Goal: Use online tool/utility: Utilize a website feature to perform a specific function

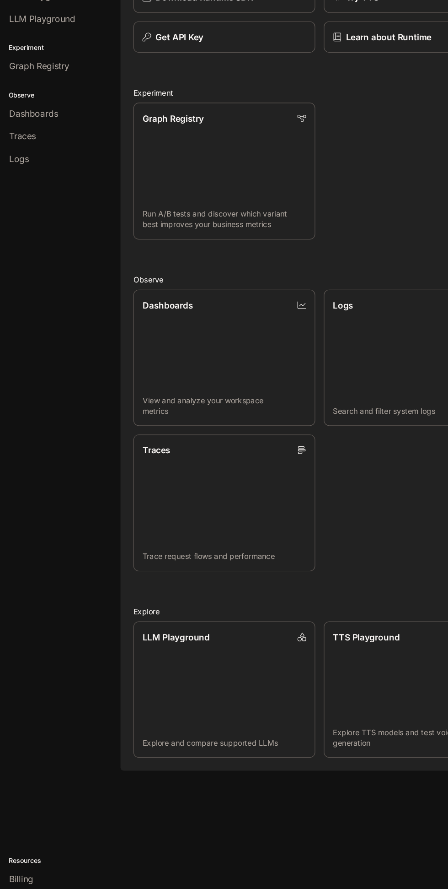
click at [320, 663] on link "TTS Playground Explore TTS models and test voice generation" at bounding box center [352, 659] width 155 height 116
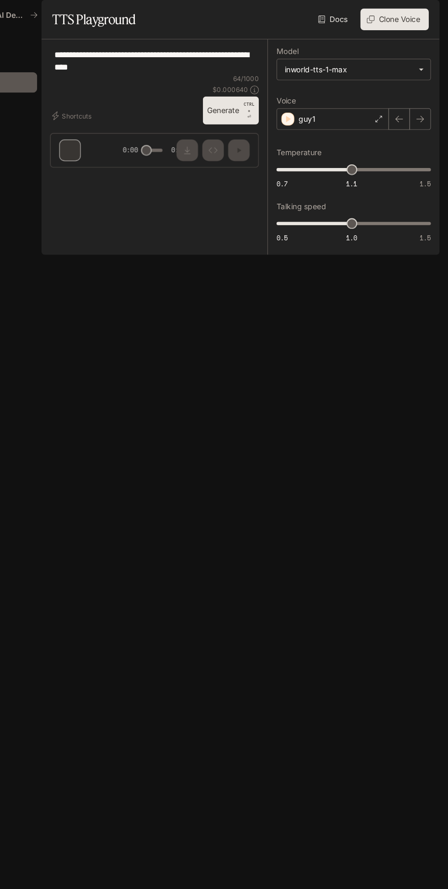
type textarea "**********"
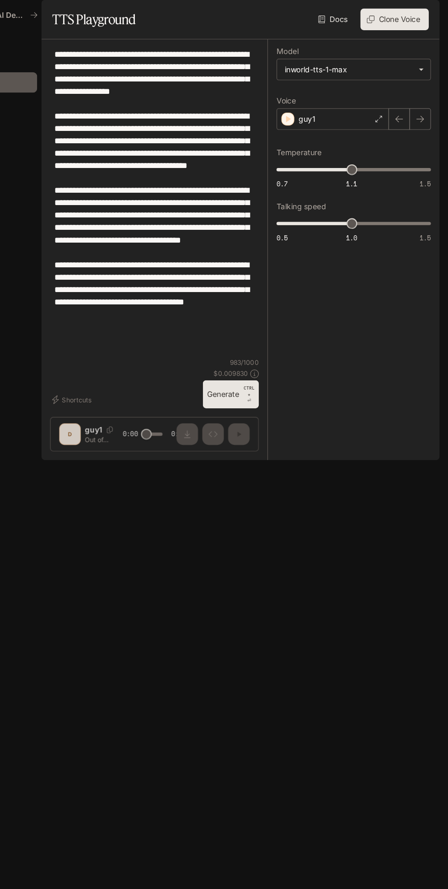
click at [335, 106] on p "guy1" at bounding box center [328, 101] width 14 height 9
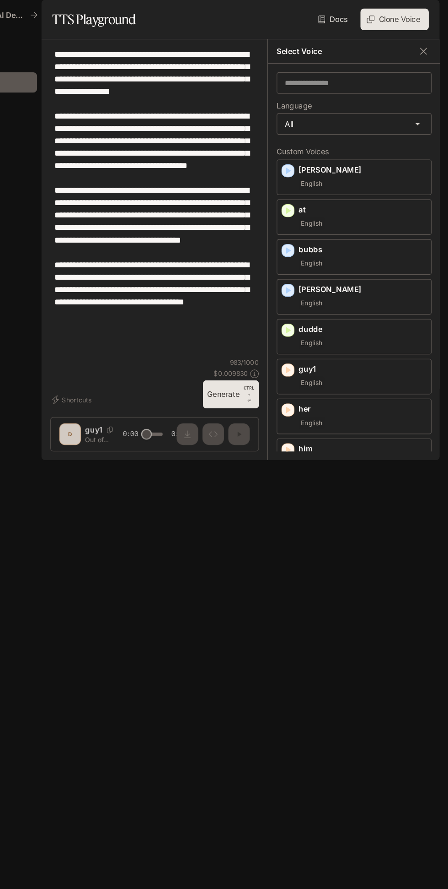
click at [372, 149] on p "[PERSON_NAME]" at bounding box center [375, 144] width 109 height 9
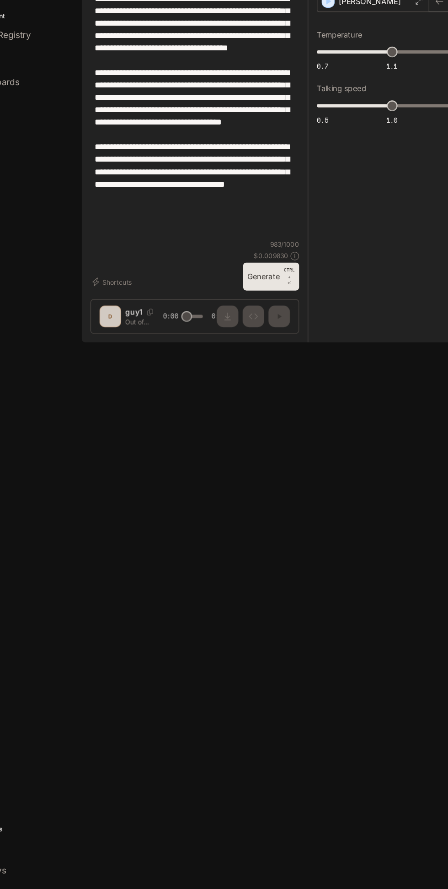
click at [284, 338] on p "CTRL +" at bounding box center [279, 332] width 9 height 11
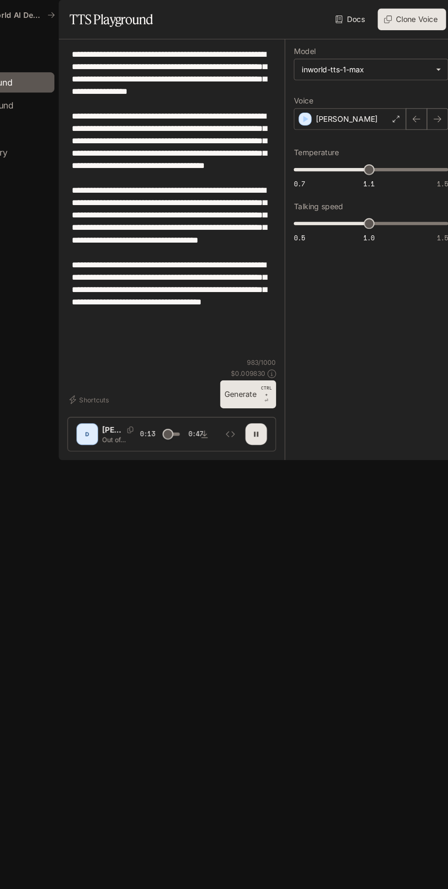
click at [350, 106] on p "[PERSON_NAME]" at bounding box center [347, 101] width 53 height 9
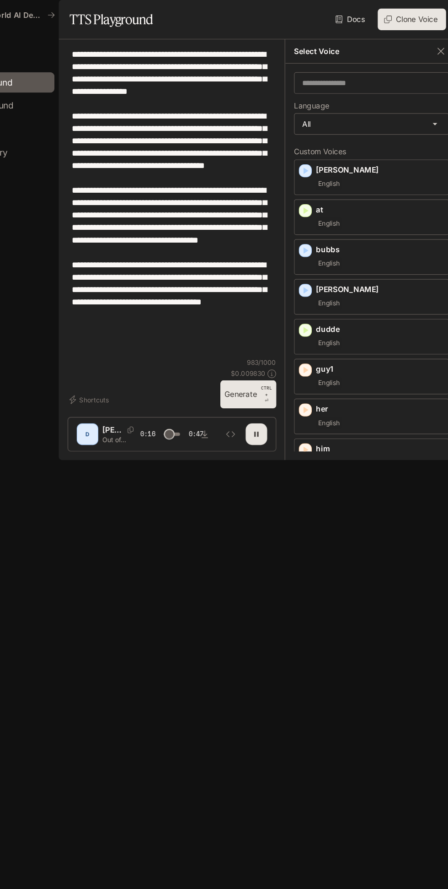
click at [380, 229] on div "English" at bounding box center [375, 223] width 109 height 11
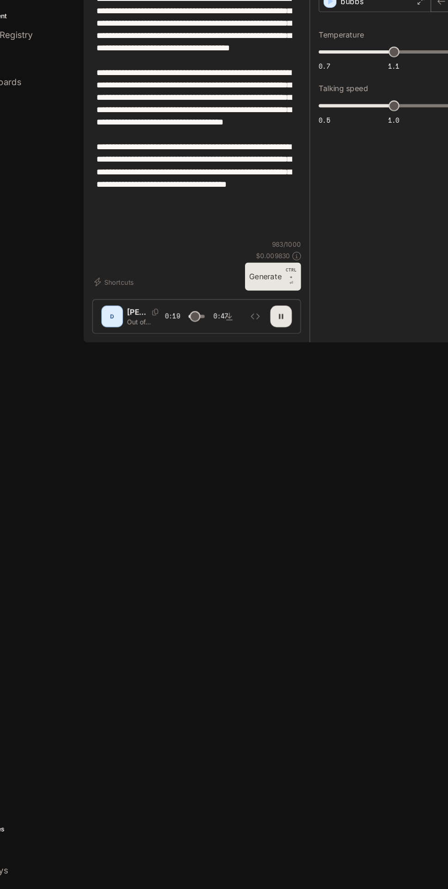
click at [284, 338] on p "CTRL +" at bounding box center [279, 332] width 9 height 11
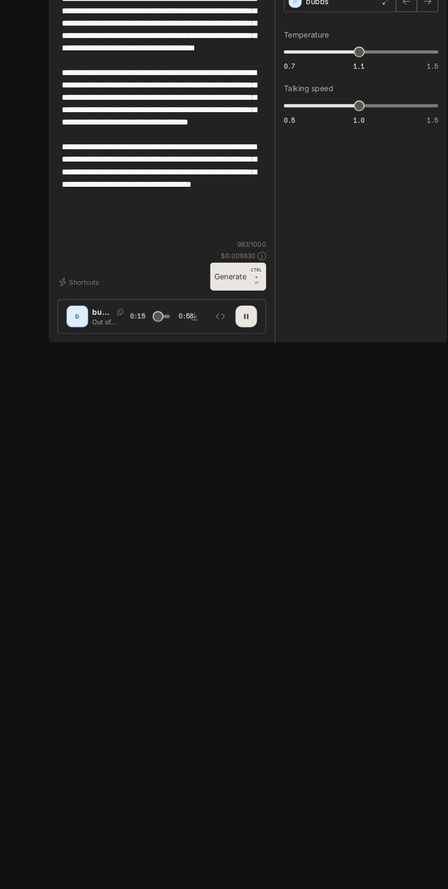
click at [280, 343] on p "CTRL + ⏎" at bounding box center [279, 335] width 9 height 16
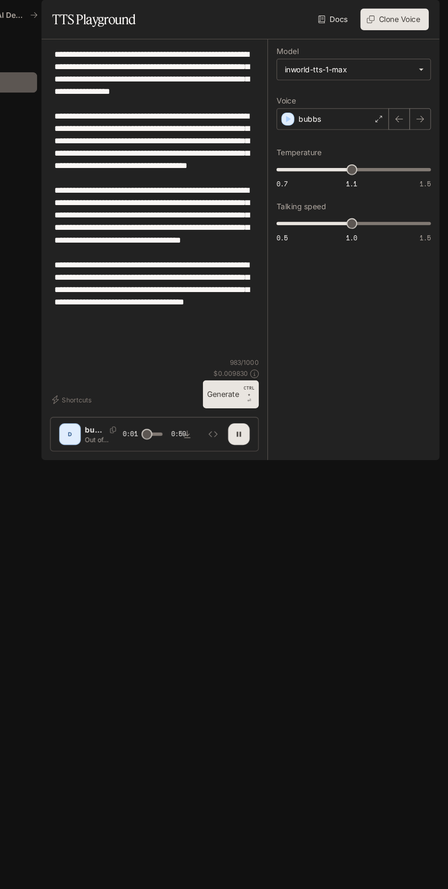
click at [361, 110] on div "bubbs" at bounding box center [350, 101] width 96 height 18
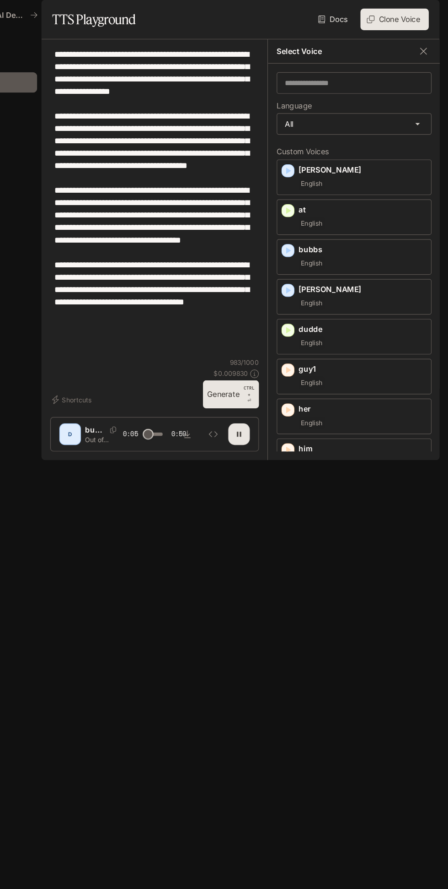
click at [370, 250] on p "[PERSON_NAME]" at bounding box center [375, 245] width 109 height 9
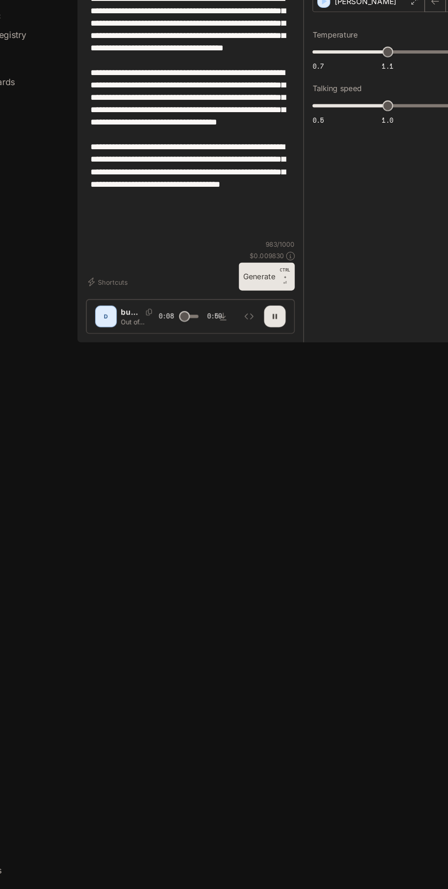
click at [287, 347] on button "Generate CTRL + ⏎" at bounding box center [264, 335] width 48 height 24
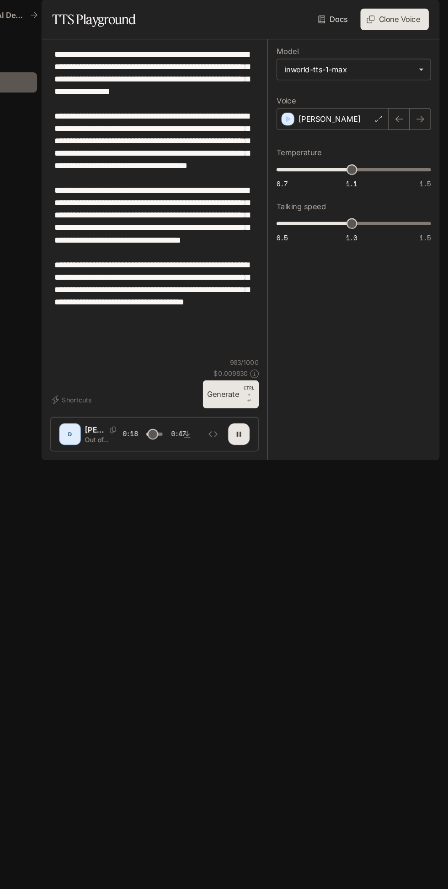
click at [357, 110] on div "[PERSON_NAME]" at bounding box center [350, 101] width 96 height 18
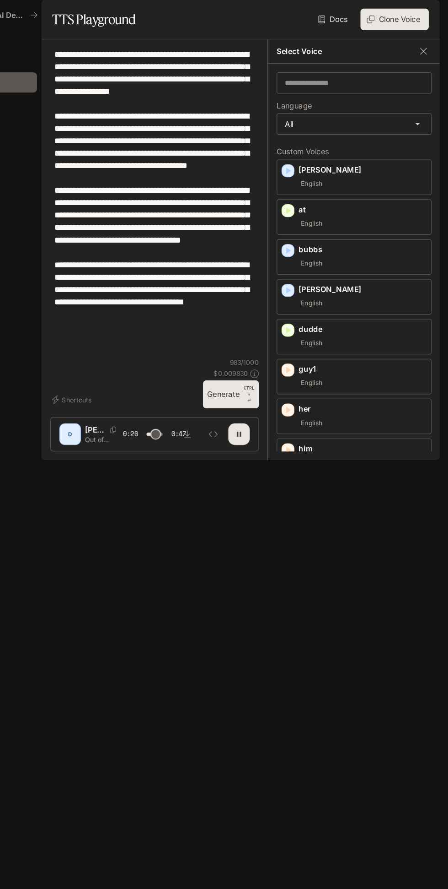
click at [373, 399] on div "English" at bounding box center [375, 393] width 109 height 11
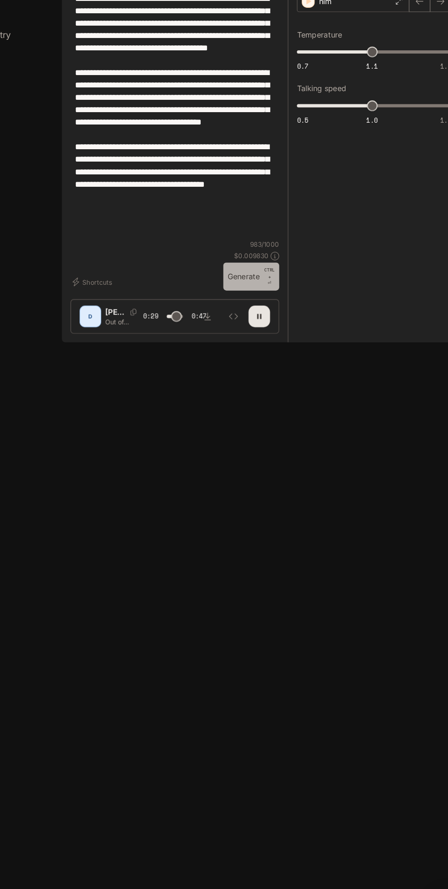
click at [284, 338] on p "CTRL +" at bounding box center [279, 332] width 9 height 11
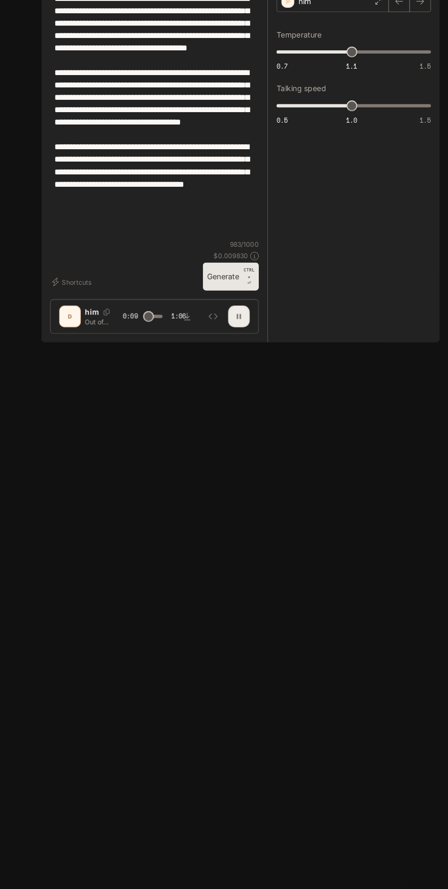
type input "***"
click at [274, 372] on icon "button" at bounding box center [270, 368] width 7 height 7
